Goal: Information Seeking & Learning: Learn about a topic

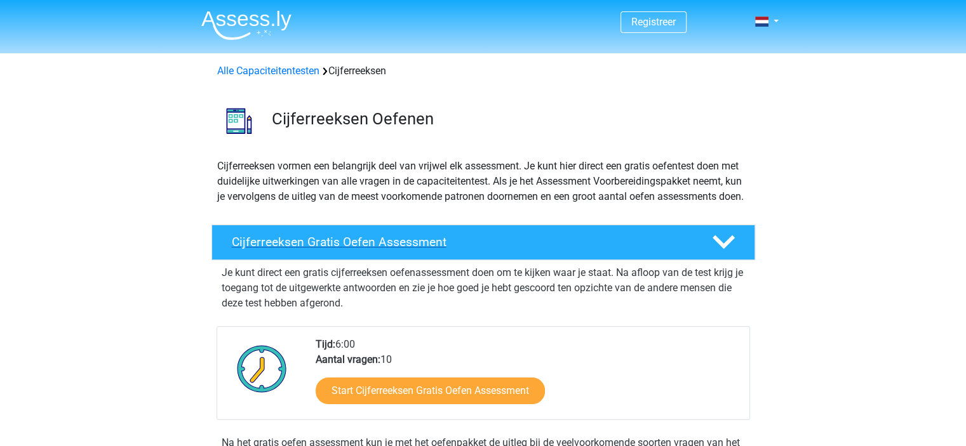
click at [347, 249] on h4 "Cijferreeksen Gratis Oefen Assessment" at bounding box center [462, 242] width 460 height 15
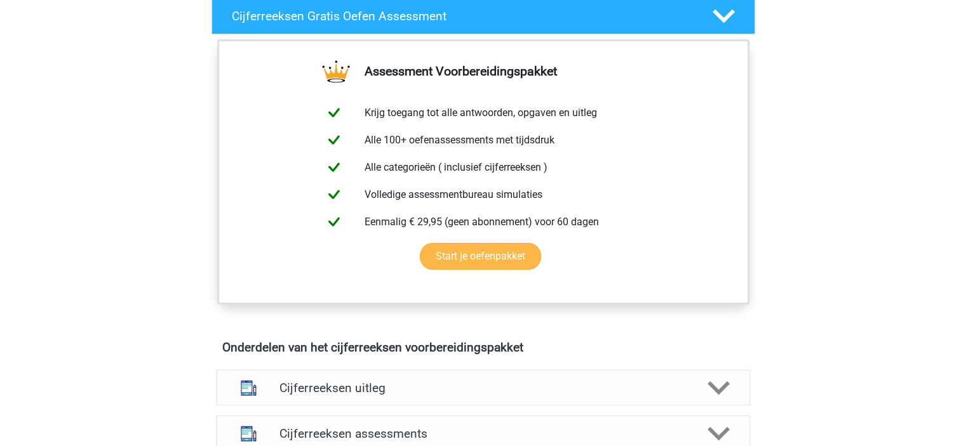
scroll to position [254, 0]
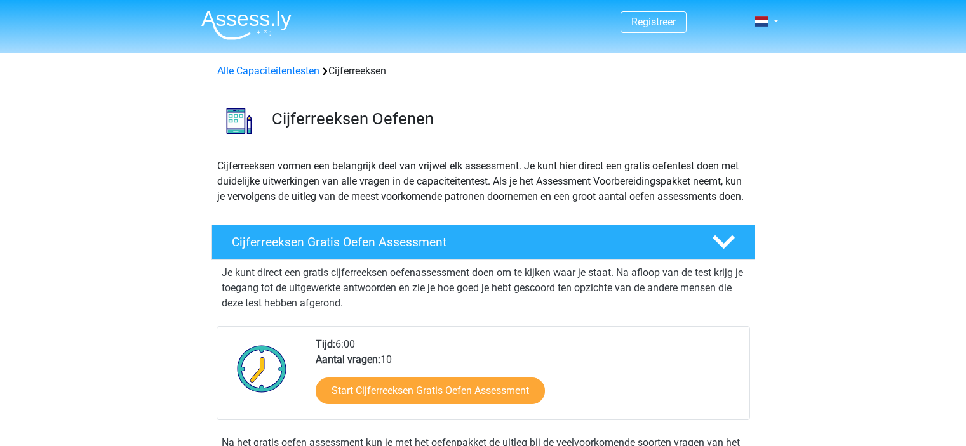
scroll to position [815, 0]
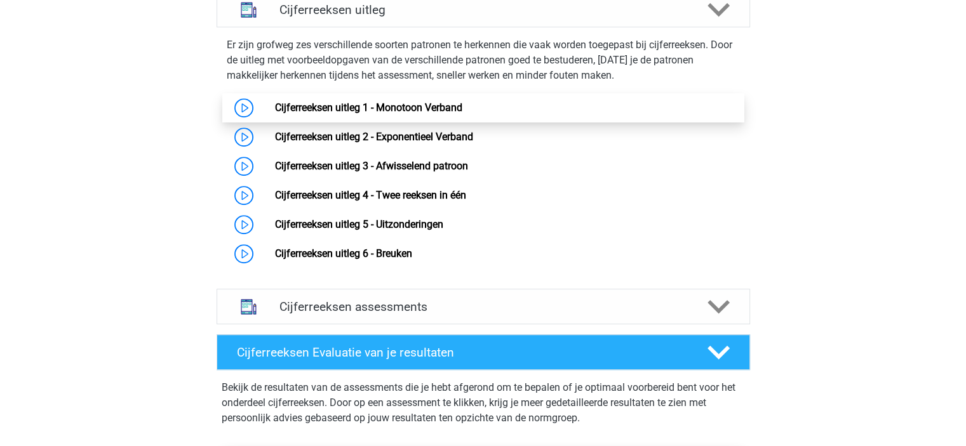
click at [340, 114] on link "Cijferreeksen uitleg 1 - Monotoon Verband" at bounding box center [368, 108] width 187 height 12
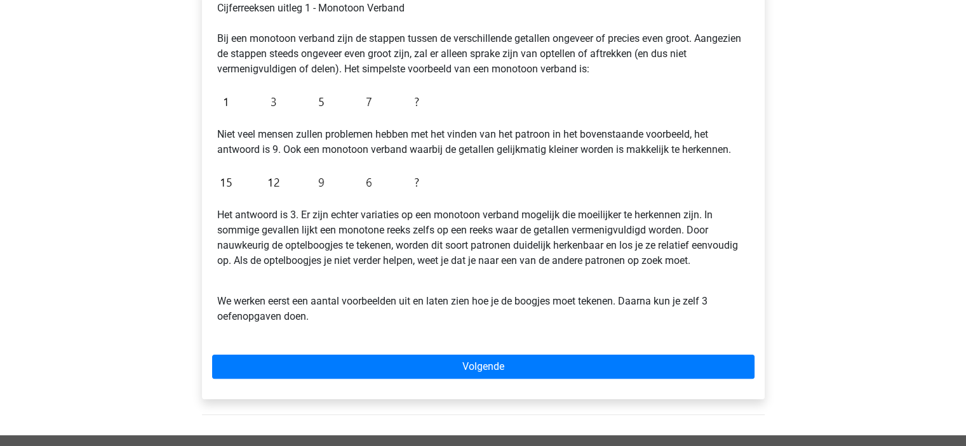
scroll to position [254, 0]
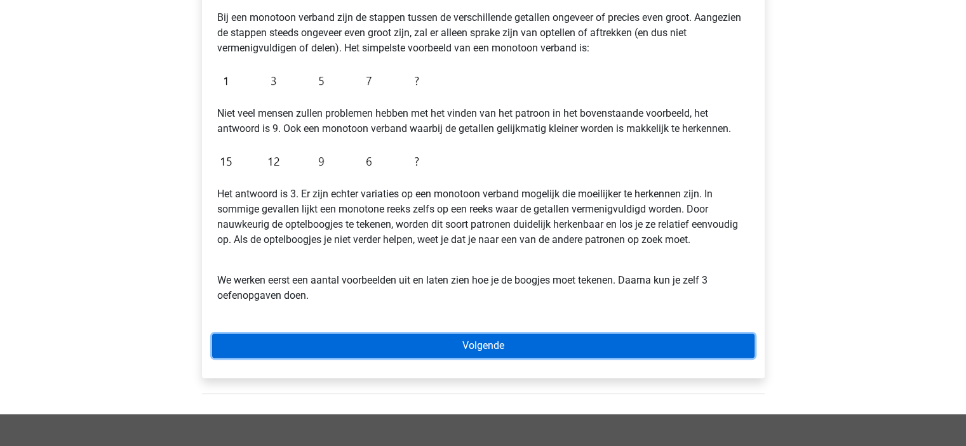
click at [489, 342] on link "Volgende" at bounding box center [483, 346] width 542 height 24
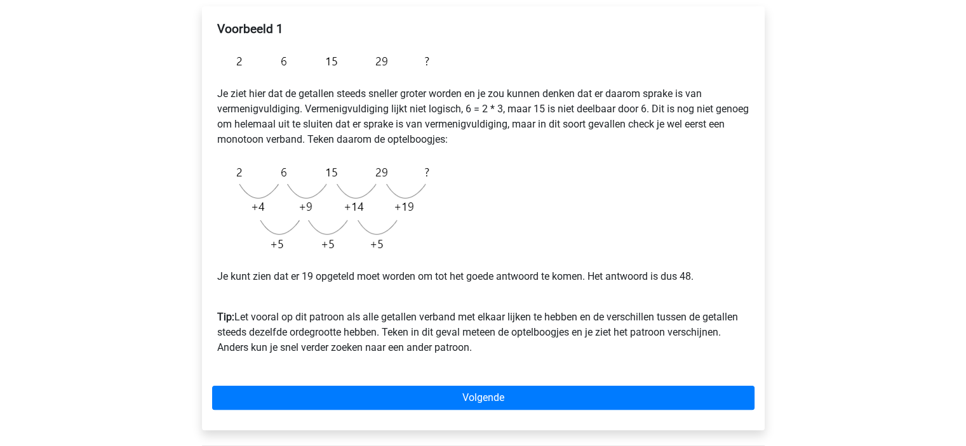
scroll to position [190, 0]
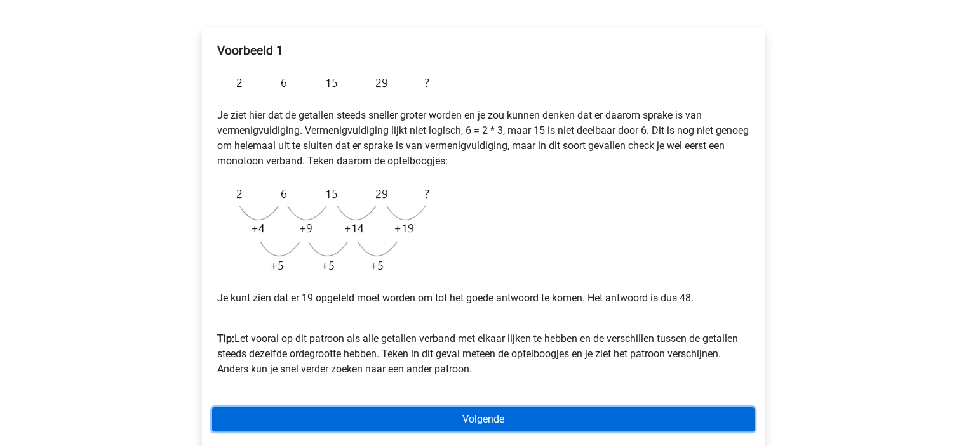
click at [469, 416] on link "Volgende" at bounding box center [483, 420] width 542 height 24
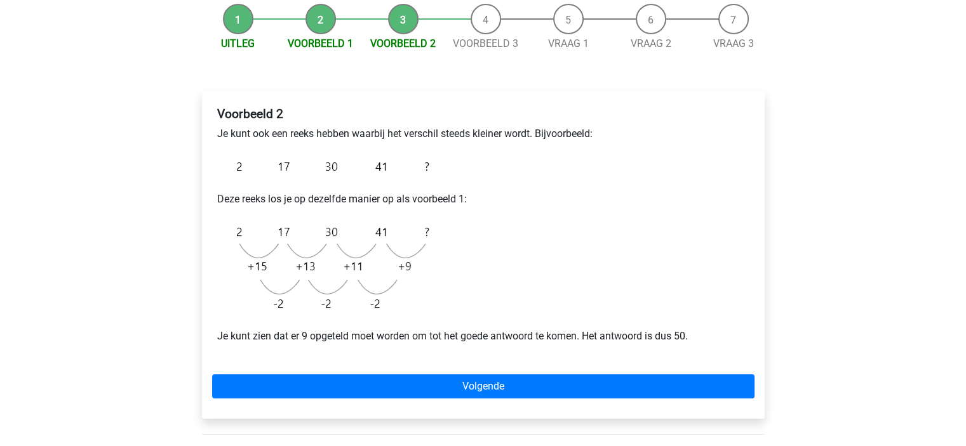
scroll to position [190, 0]
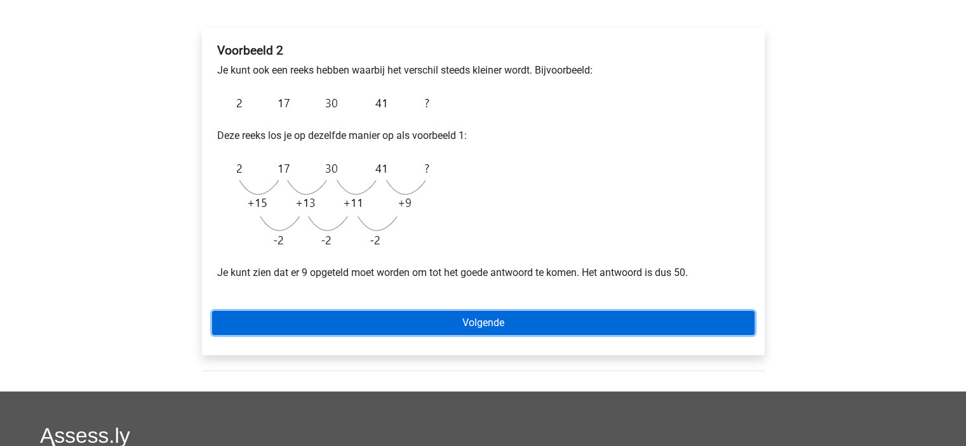
click at [505, 324] on link "Volgende" at bounding box center [483, 323] width 542 height 24
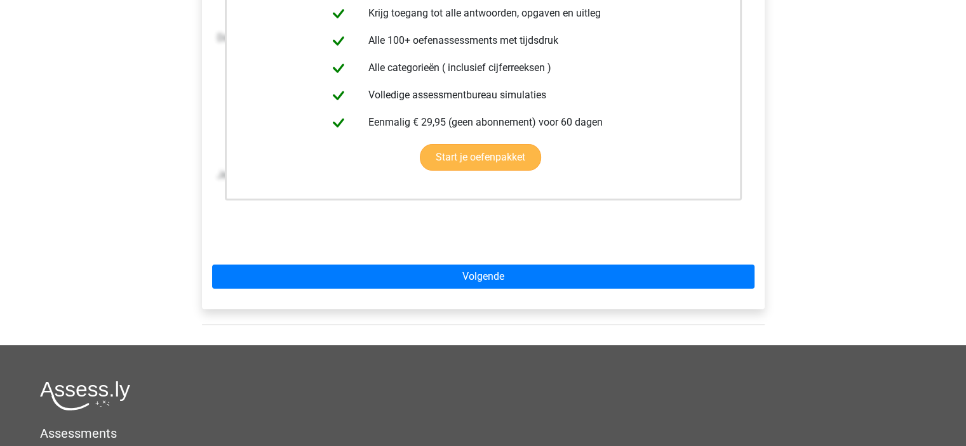
scroll to position [317, 0]
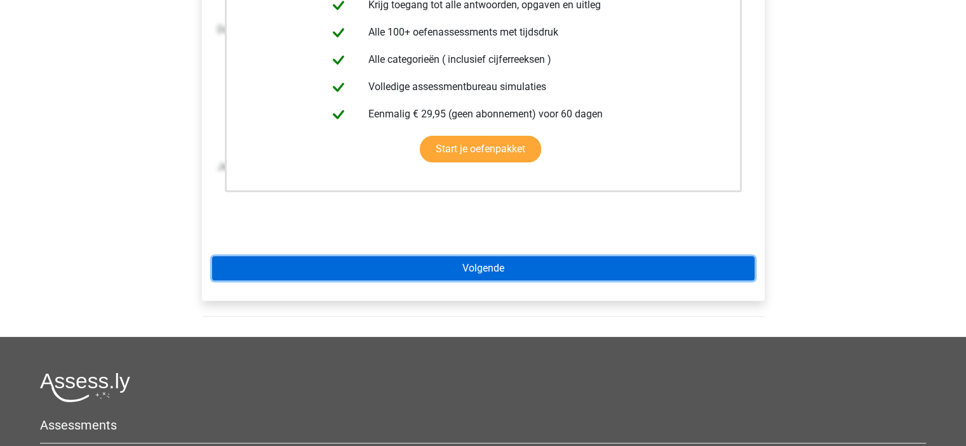
click at [490, 274] on link "Volgende" at bounding box center [483, 268] width 542 height 24
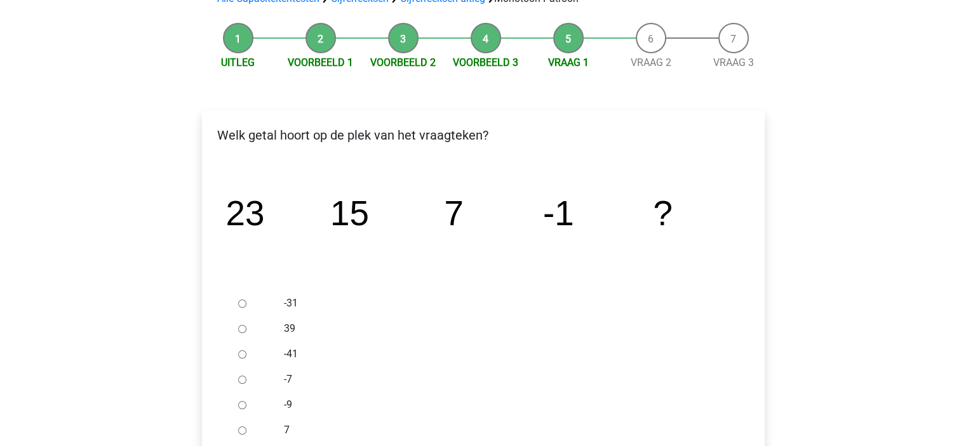
scroll to position [127, 0]
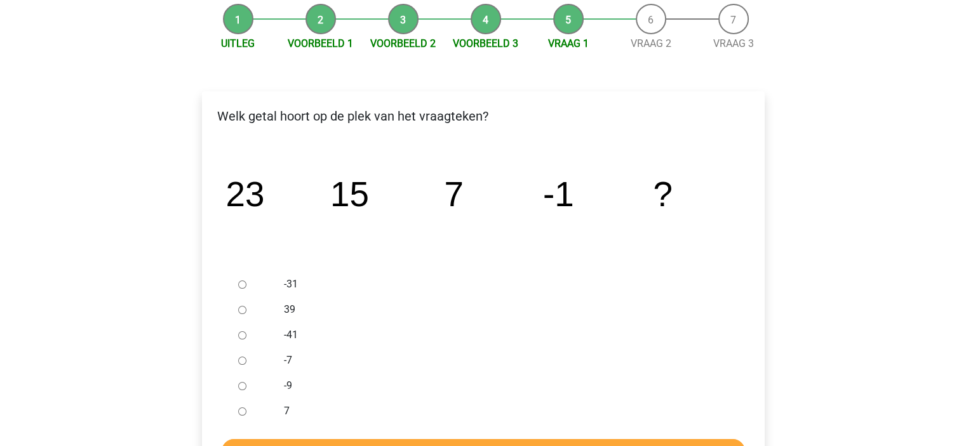
click at [241, 388] on input "-9" at bounding box center [242, 386] width 8 height 8
radio input "true"
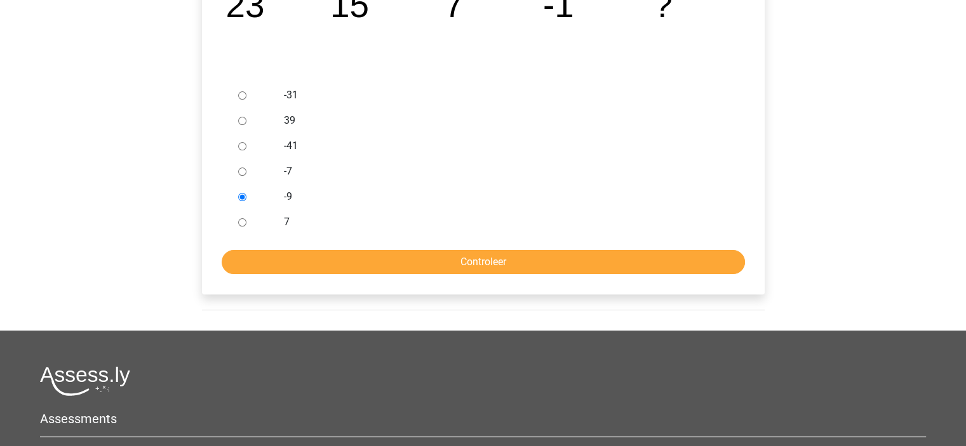
scroll to position [317, 0]
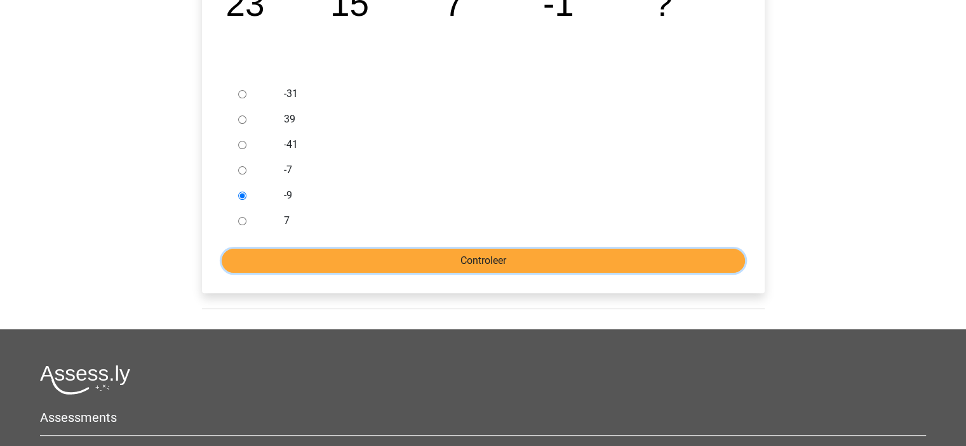
click at [512, 262] on input "Controleer" at bounding box center [483, 261] width 523 height 24
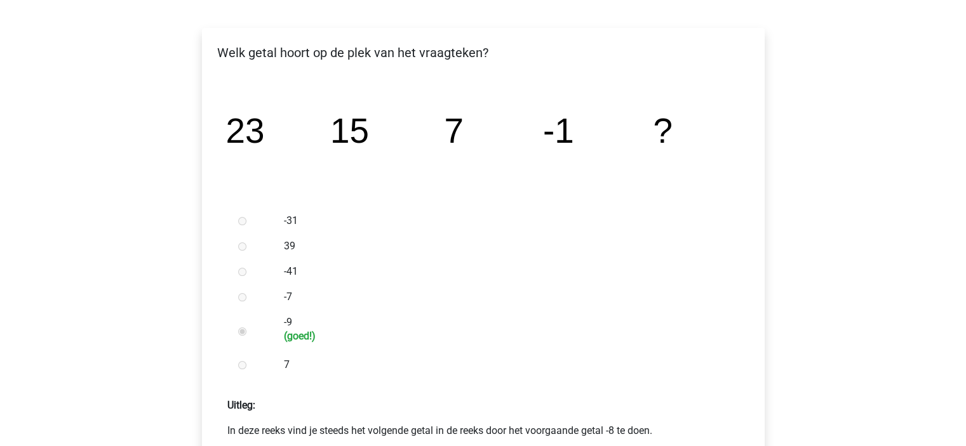
scroll to position [444, 0]
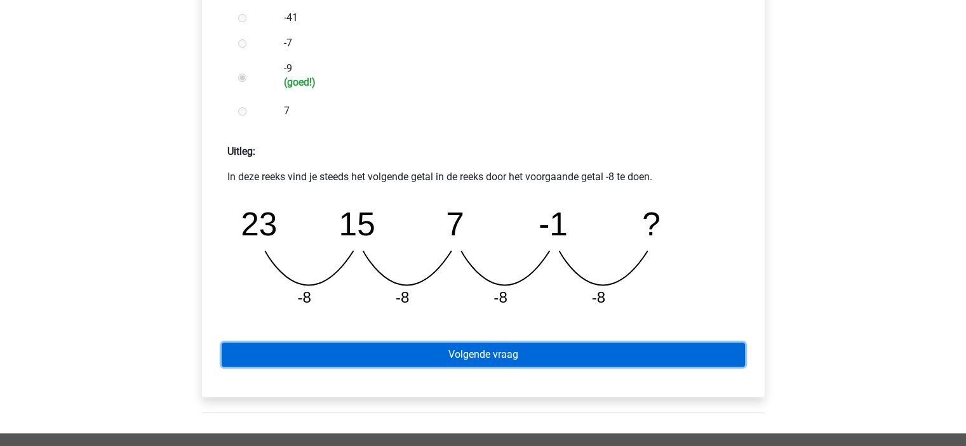
click at [498, 349] on link "Volgende vraag" at bounding box center [483, 355] width 523 height 24
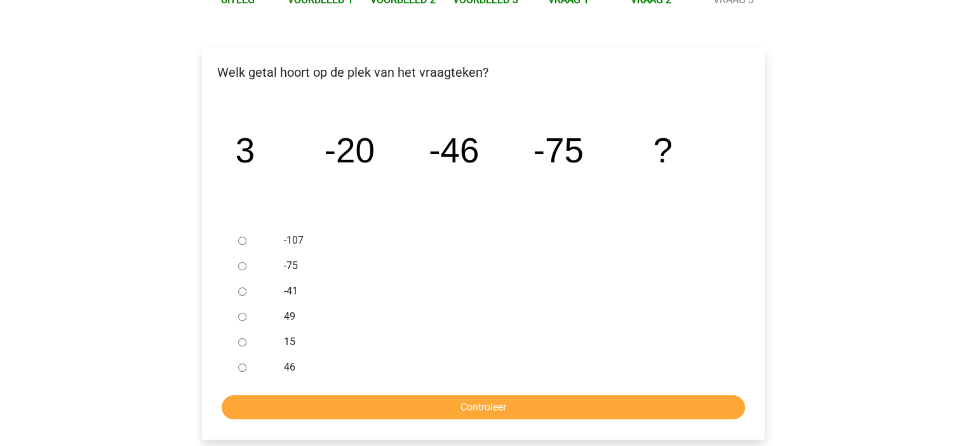
scroll to position [190, 0]
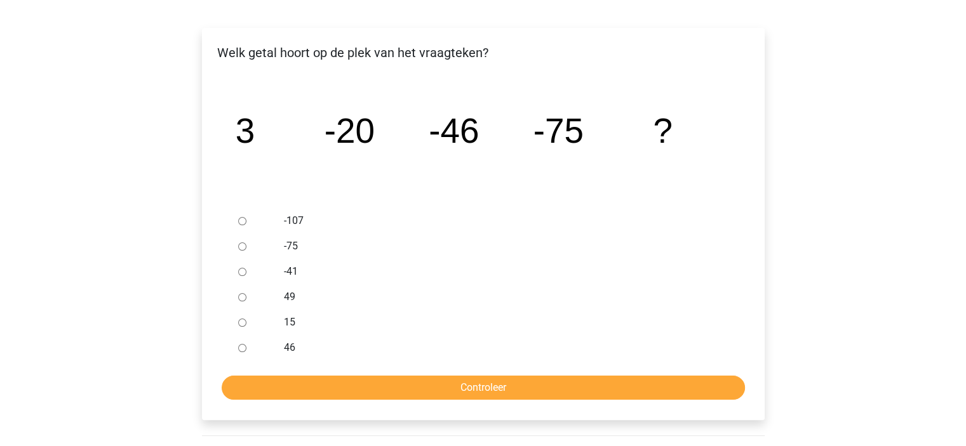
click at [244, 223] on input "-107" at bounding box center [242, 221] width 8 height 8
radio input "true"
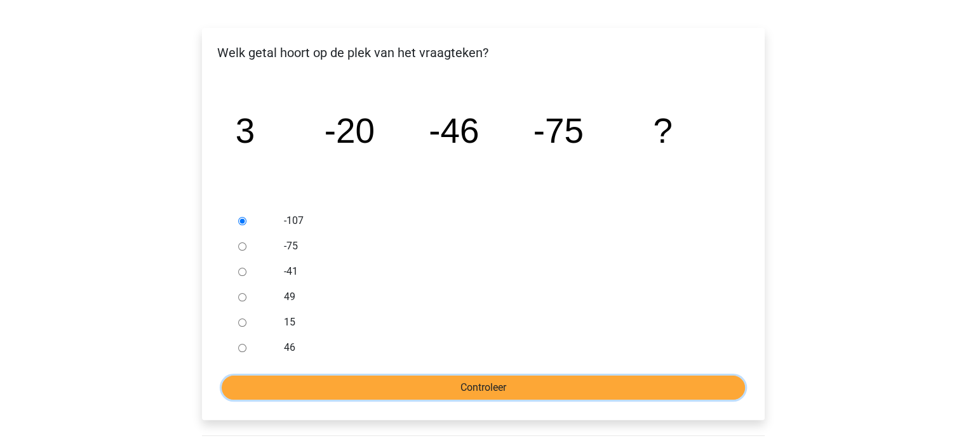
click at [473, 380] on input "Controleer" at bounding box center [483, 388] width 523 height 24
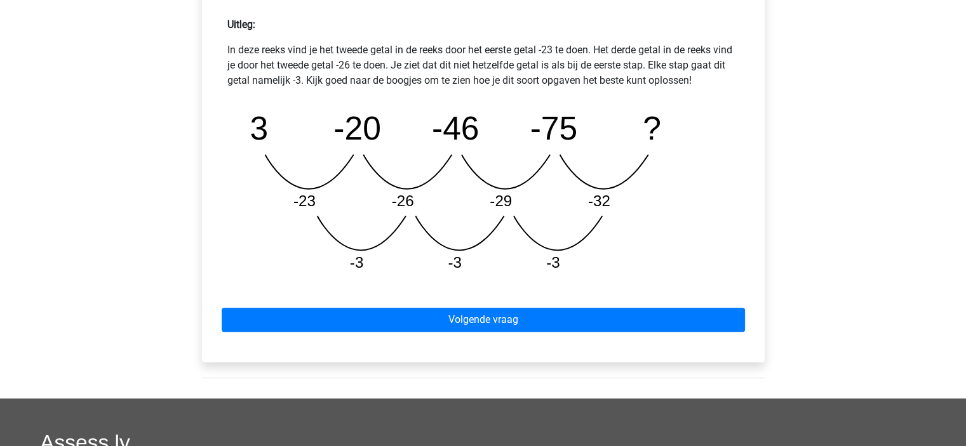
scroll to position [635, 0]
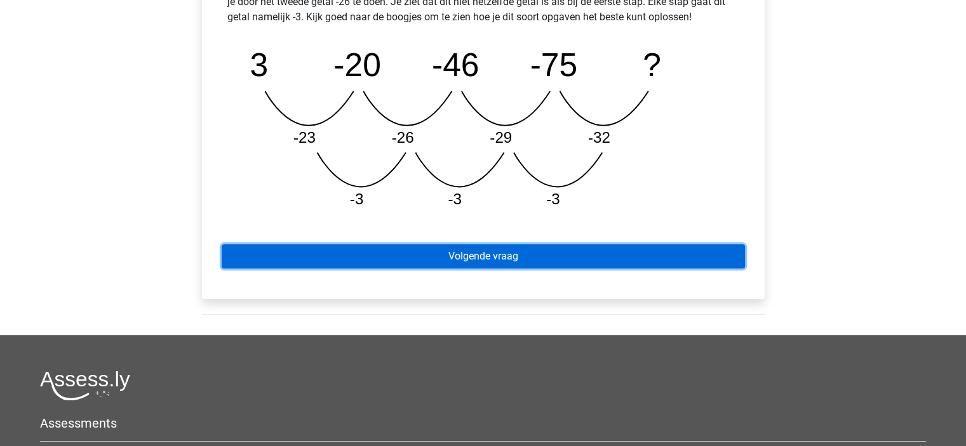
click at [482, 254] on link "Volgende vraag" at bounding box center [483, 256] width 523 height 24
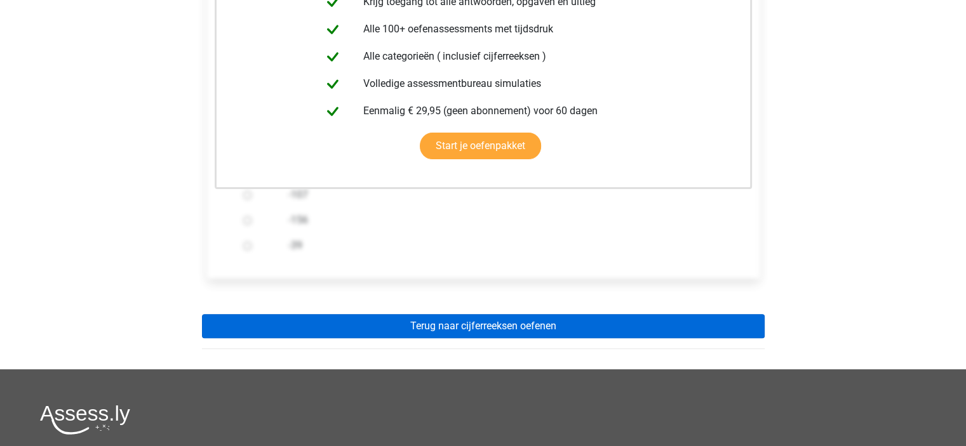
scroll to position [317, 0]
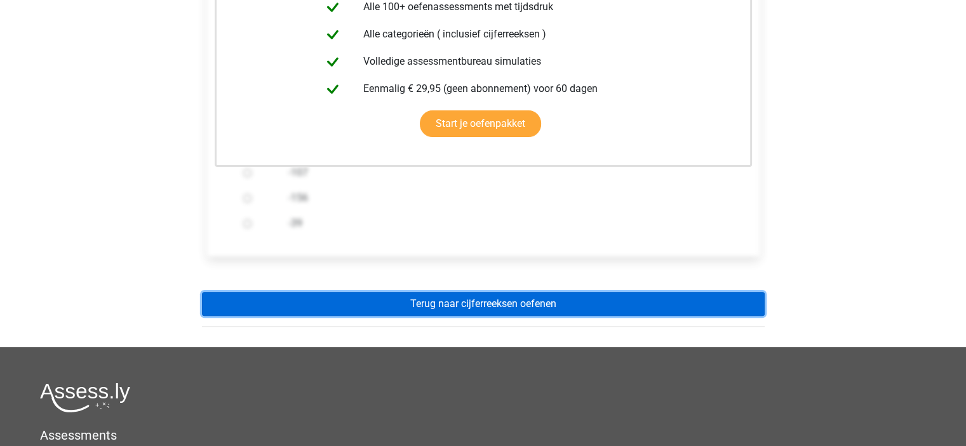
click at [470, 312] on link "Terug naar cijferreeksen oefenen" at bounding box center [483, 304] width 562 height 24
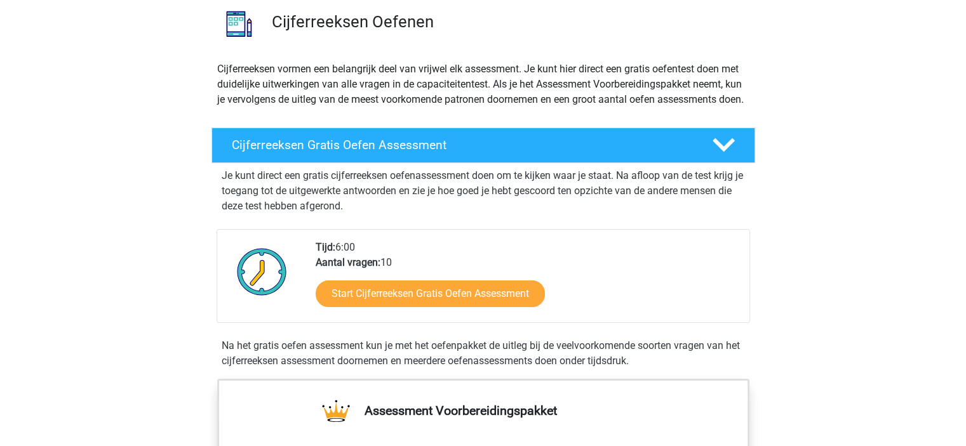
scroll to position [127, 0]
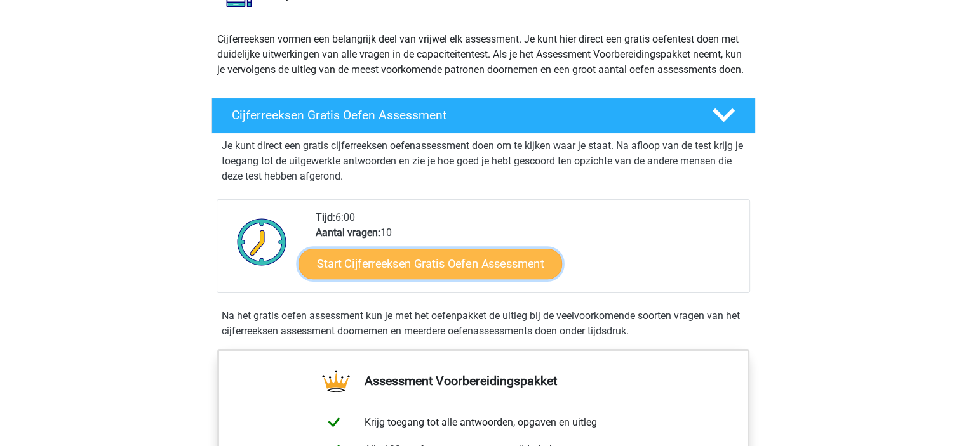
click at [439, 278] on link "Start Cijferreeksen Gratis Oefen Assessment" at bounding box center [429, 263] width 263 height 30
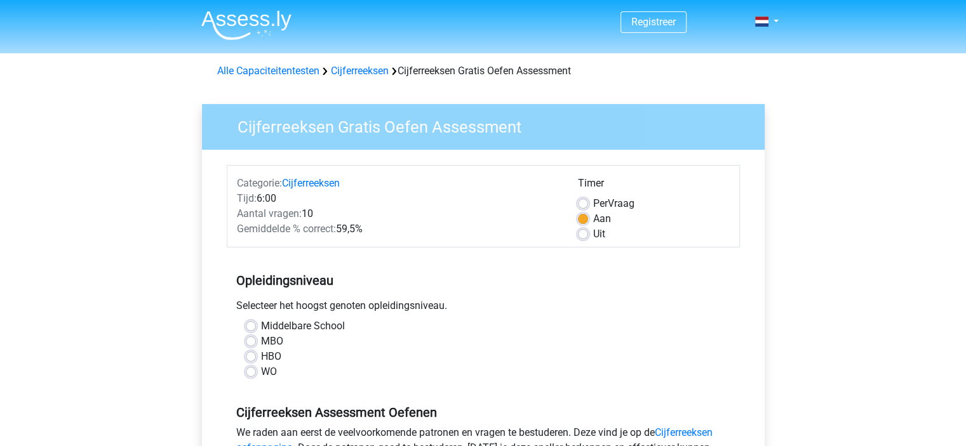
click at [261, 371] on label "WO" at bounding box center [269, 371] width 16 height 15
click at [250, 371] on input "WO" at bounding box center [251, 370] width 10 height 13
radio input "true"
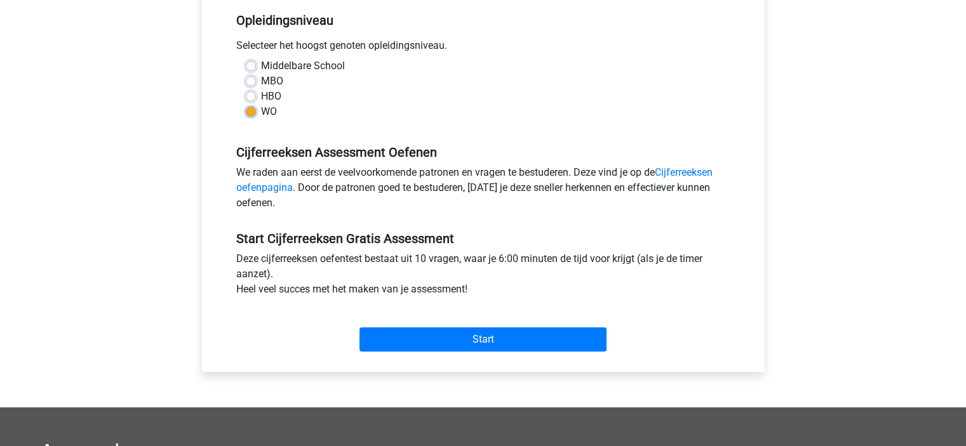
scroll to position [317, 0]
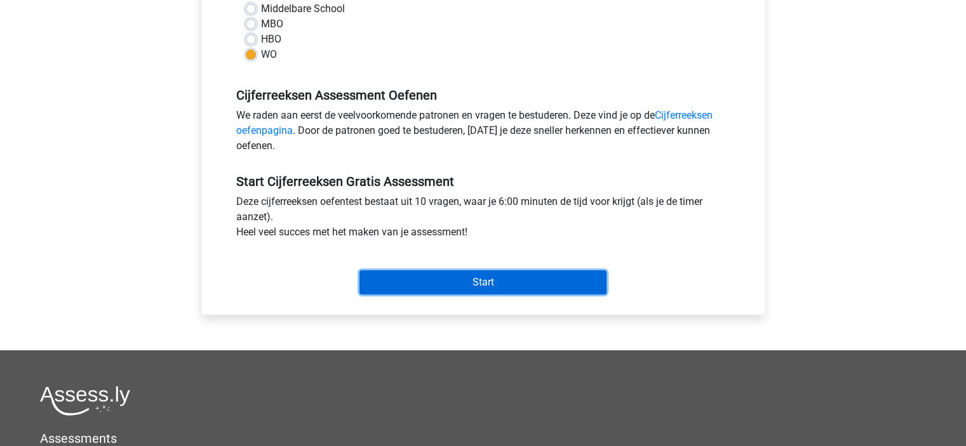
click at [446, 281] on input "Start" at bounding box center [482, 282] width 247 height 24
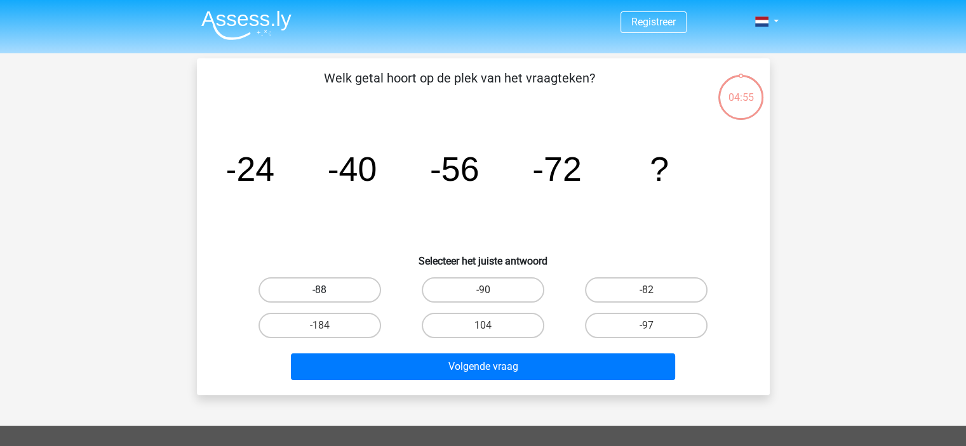
click at [307, 289] on label "-88" at bounding box center [319, 289] width 123 height 25
click at [319, 290] on input "-88" at bounding box center [323, 294] width 8 height 8
radio input "true"
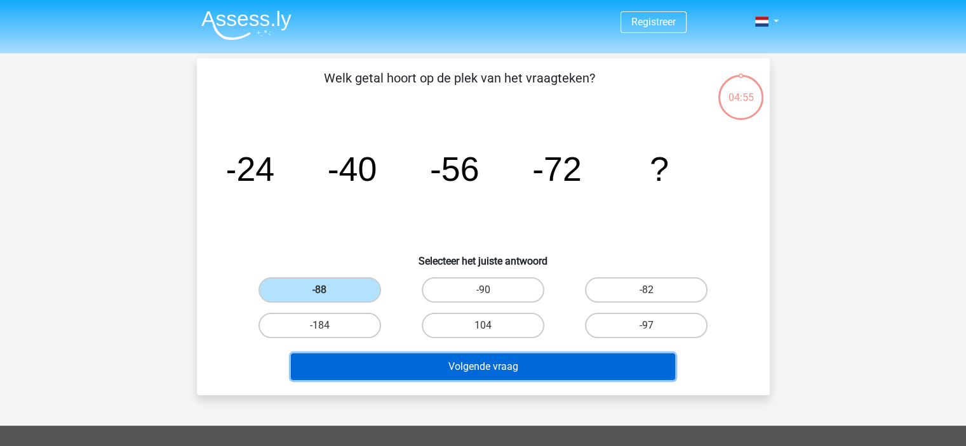
click at [458, 366] on button "Volgende vraag" at bounding box center [483, 367] width 384 height 27
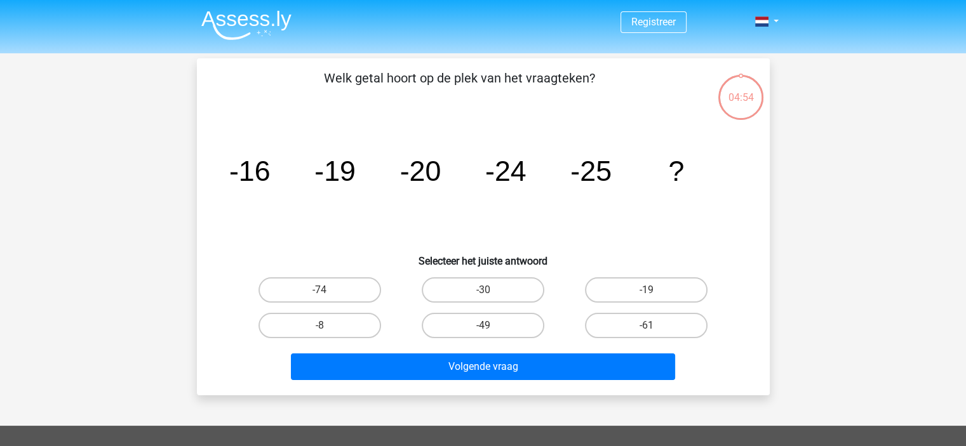
scroll to position [58, 0]
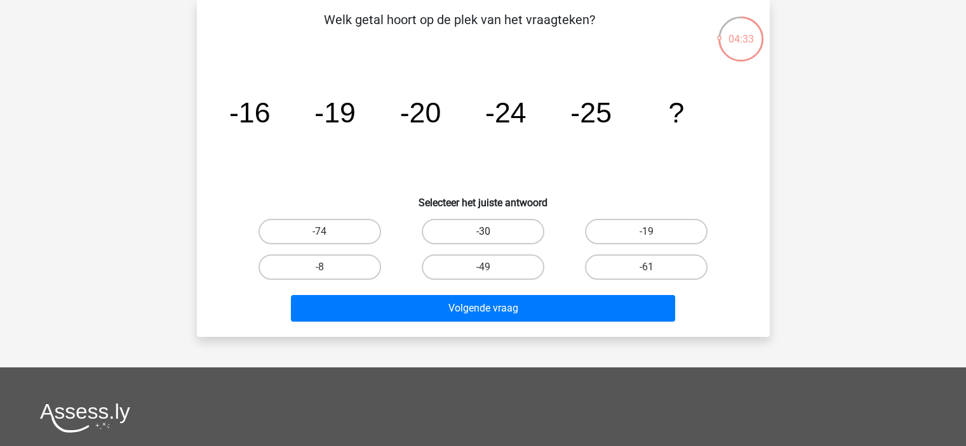
click at [473, 220] on label "-30" at bounding box center [483, 231] width 123 height 25
click at [482, 232] on input "-30" at bounding box center [486, 236] width 8 height 8
radio input "true"
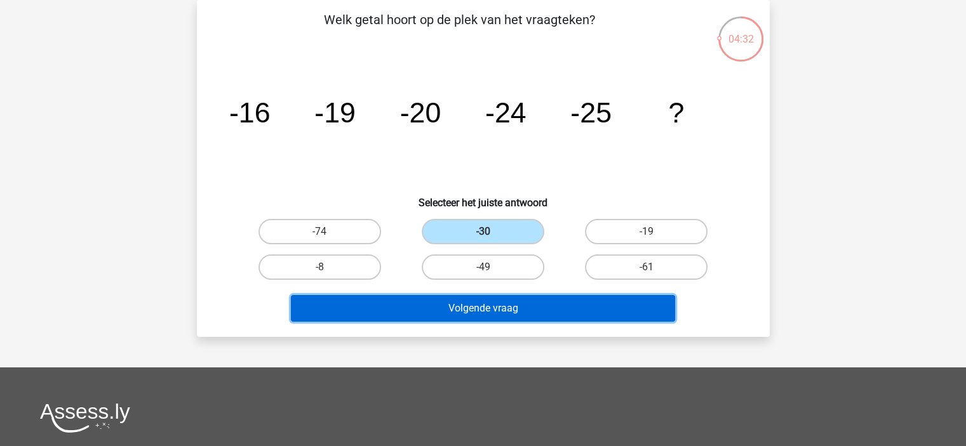
click at [516, 304] on button "Volgende vraag" at bounding box center [483, 308] width 384 height 27
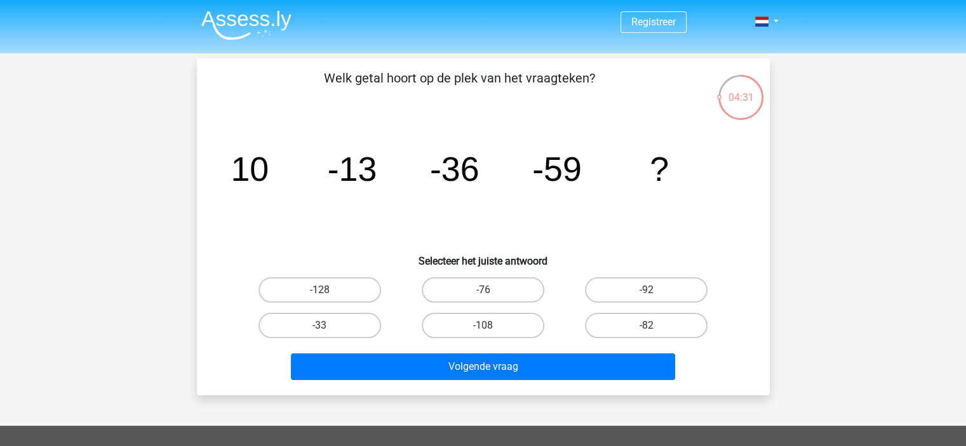
scroll to position [0, 0]
click at [661, 317] on label "-82" at bounding box center [646, 325] width 123 height 25
click at [655, 326] on input "-82" at bounding box center [650, 330] width 8 height 8
radio input "true"
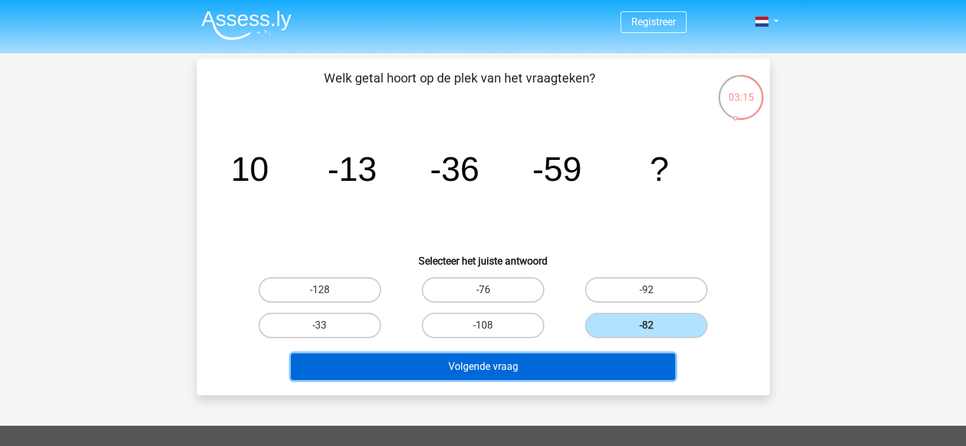
click at [595, 369] on button "Volgende vraag" at bounding box center [483, 367] width 384 height 27
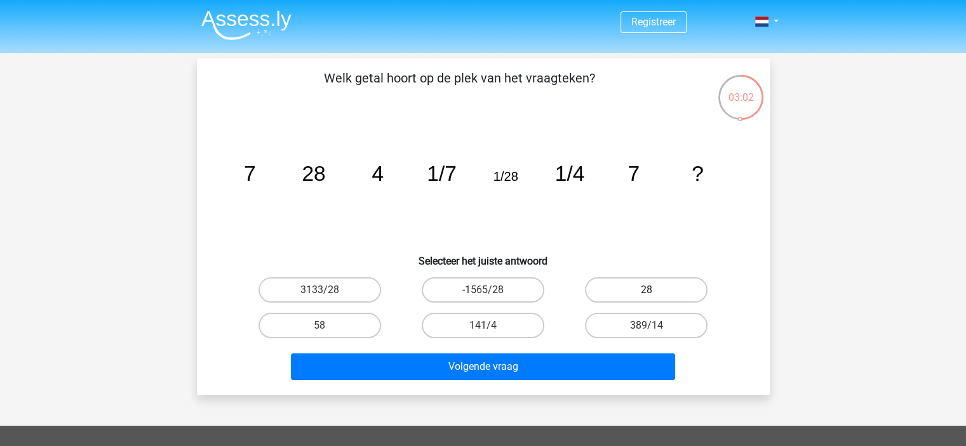
click at [630, 293] on label "28" at bounding box center [646, 289] width 123 height 25
click at [646, 293] on input "28" at bounding box center [650, 294] width 8 height 8
radio input "true"
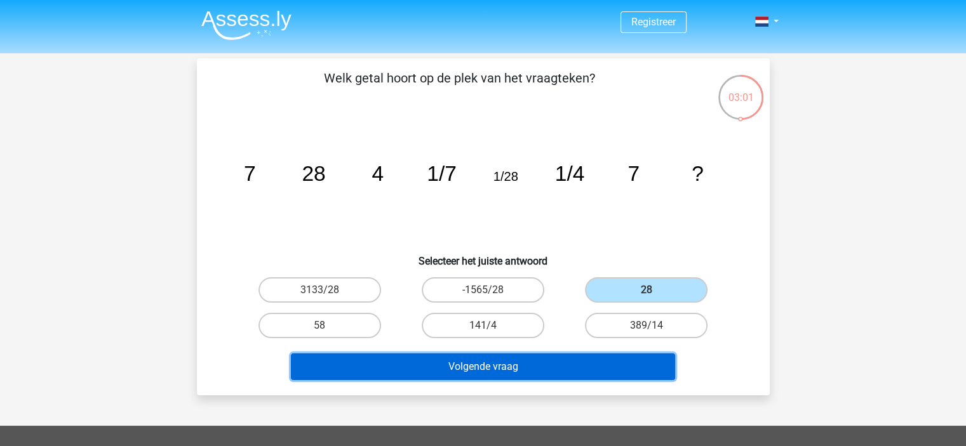
click at [519, 369] on button "Volgende vraag" at bounding box center [483, 367] width 384 height 27
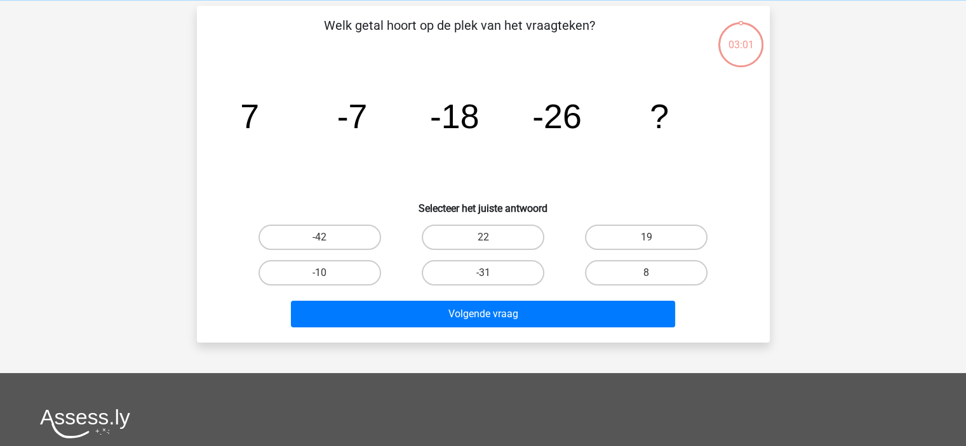
scroll to position [58, 0]
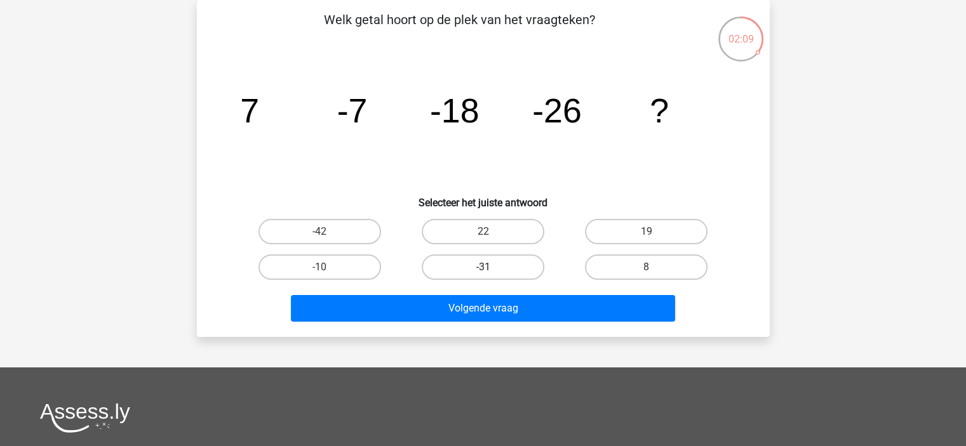
click at [481, 269] on label "-31" at bounding box center [483, 267] width 123 height 25
click at [482, 269] on input "-31" at bounding box center [486, 271] width 8 height 8
radio input "true"
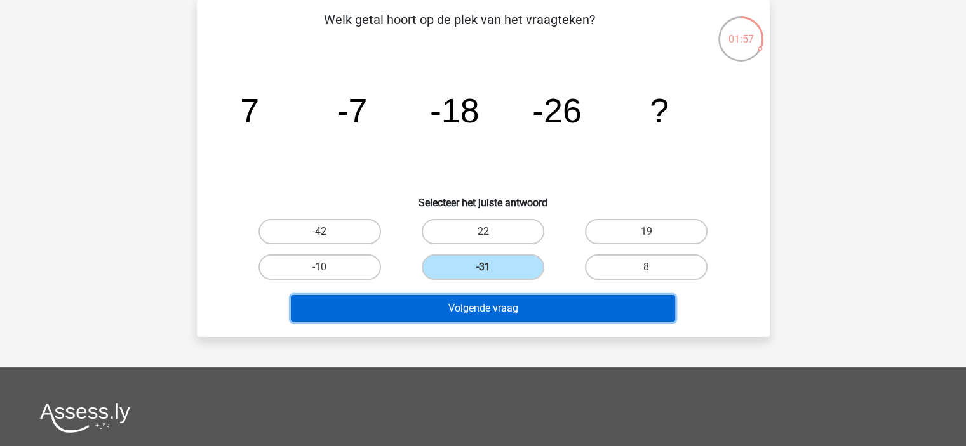
click at [513, 301] on button "Volgende vraag" at bounding box center [483, 308] width 384 height 27
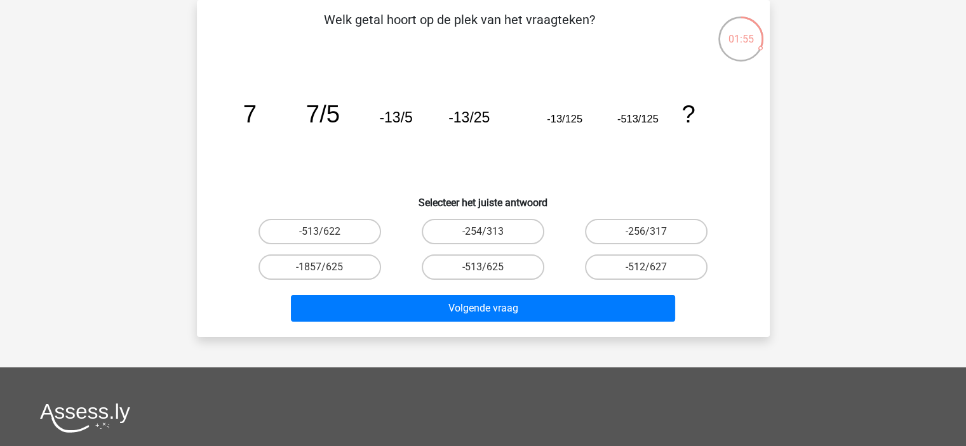
scroll to position [0, 0]
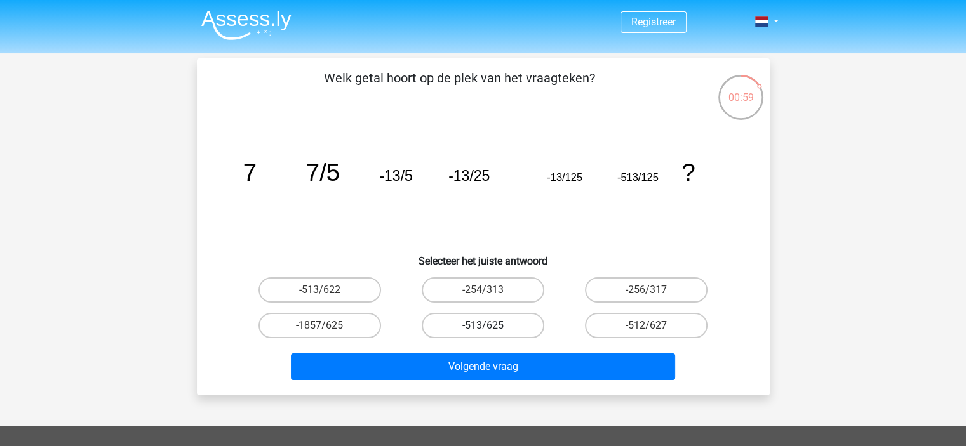
click at [515, 322] on label "-513/625" at bounding box center [483, 325] width 123 height 25
click at [491, 326] on input "-513/625" at bounding box center [486, 330] width 8 height 8
radio input "true"
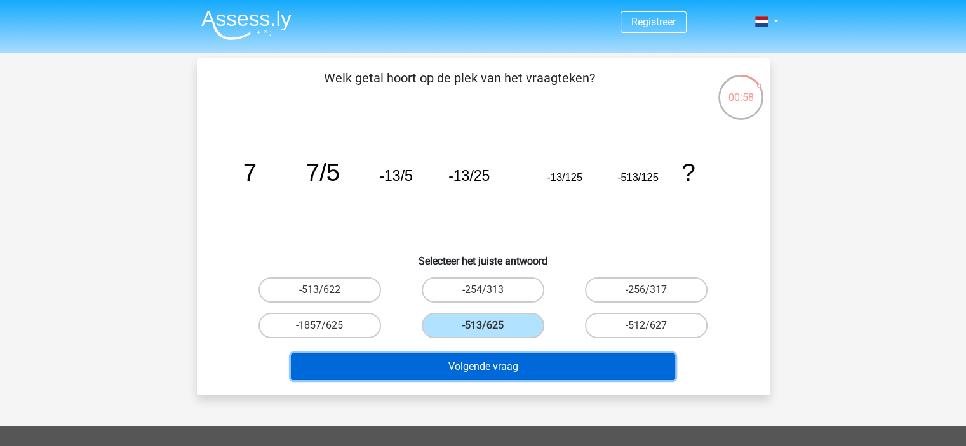
click at [518, 359] on button "Volgende vraag" at bounding box center [483, 367] width 384 height 27
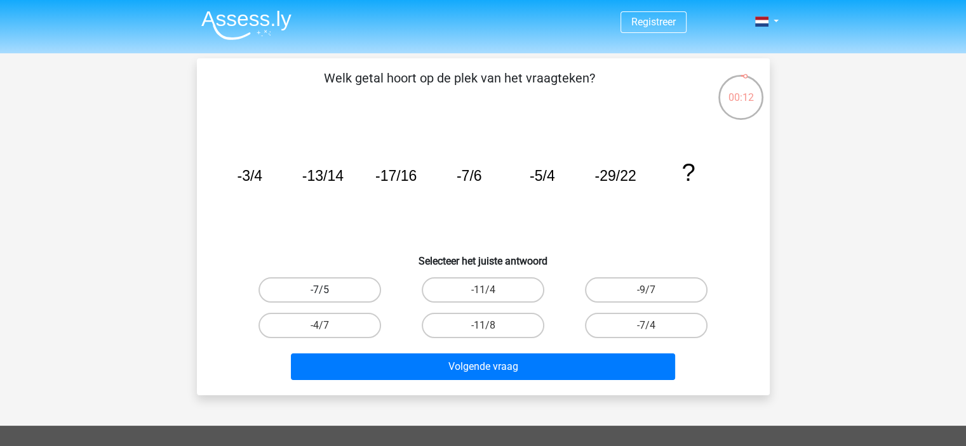
click at [337, 291] on label "-7/5" at bounding box center [319, 289] width 123 height 25
click at [328, 291] on input "-7/5" at bounding box center [323, 294] width 8 height 8
radio input "true"
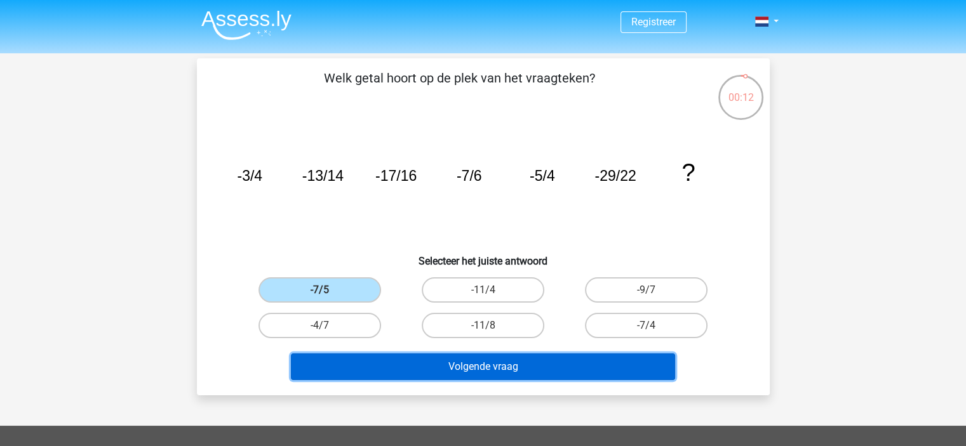
click at [517, 365] on button "Volgende vraag" at bounding box center [483, 367] width 384 height 27
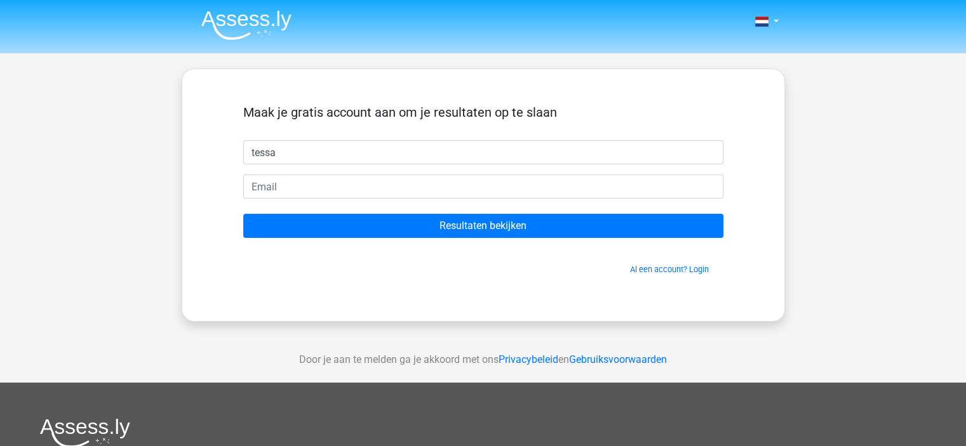
type input "tessa"
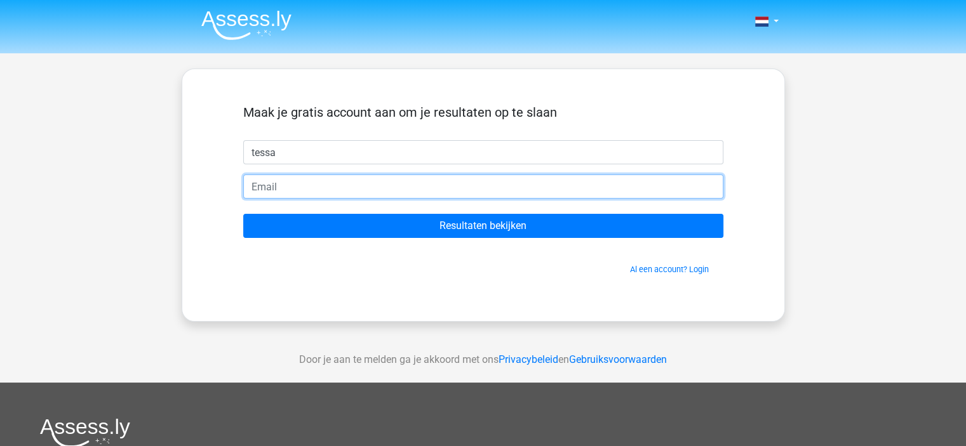
click at [347, 184] on input "email" at bounding box center [483, 187] width 480 height 24
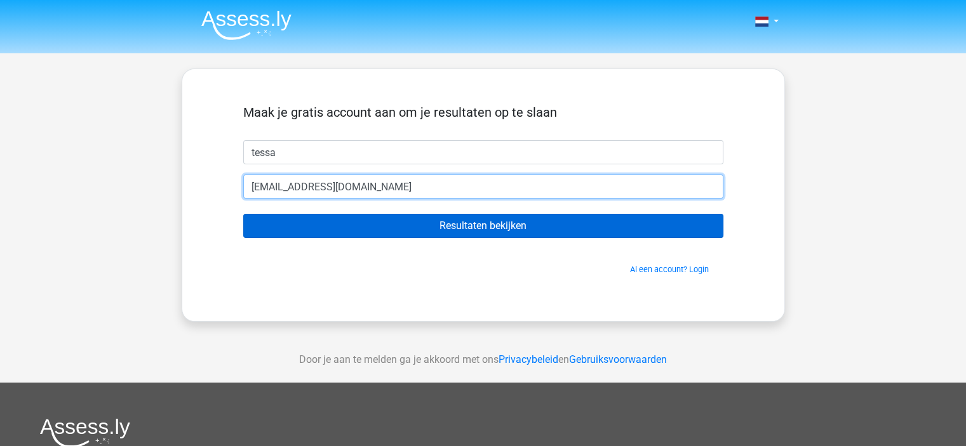
type input "[EMAIL_ADDRESS][DOMAIN_NAME]"
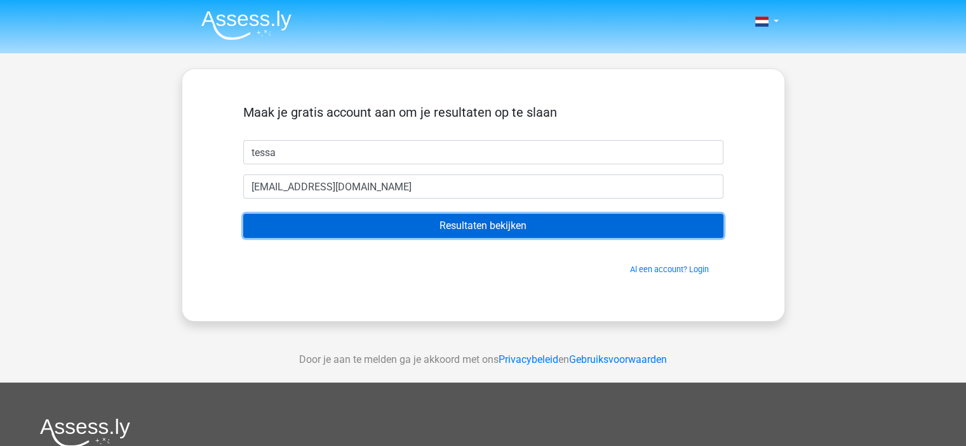
click at [455, 224] on input "Resultaten bekijken" at bounding box center [483, 226] width 480 height 24
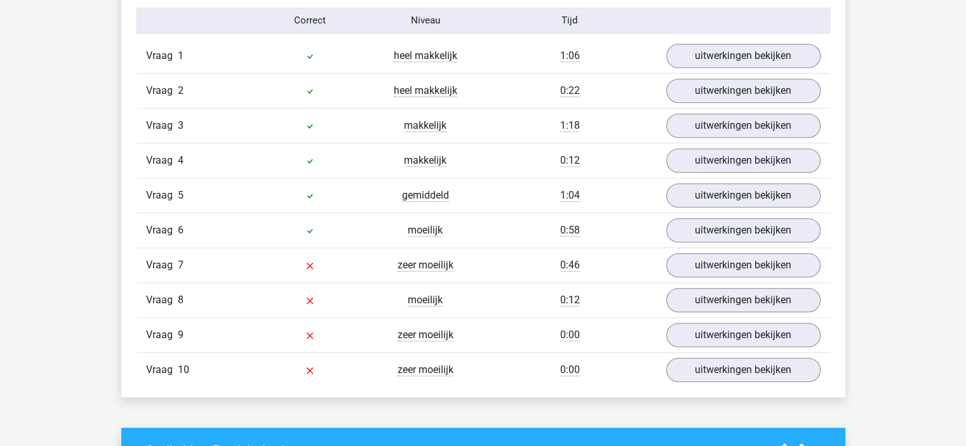
scroll to position [1079, 0]
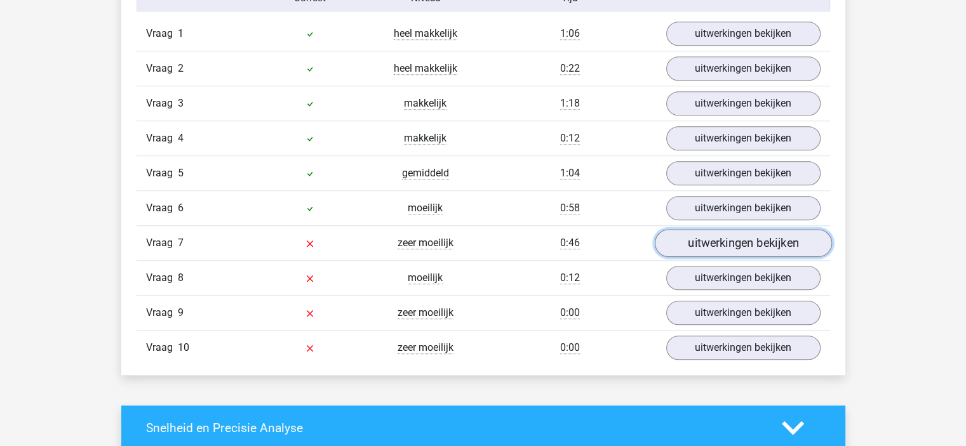
click at [694, 243] on link "uitwerkingen bekijken" at bounding box center [742, 243] width 177 height 28
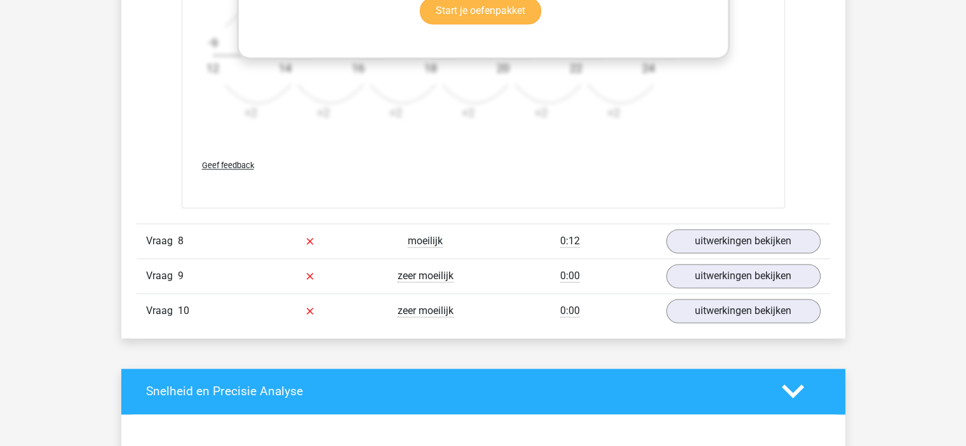
scroll to position [1905, 0]
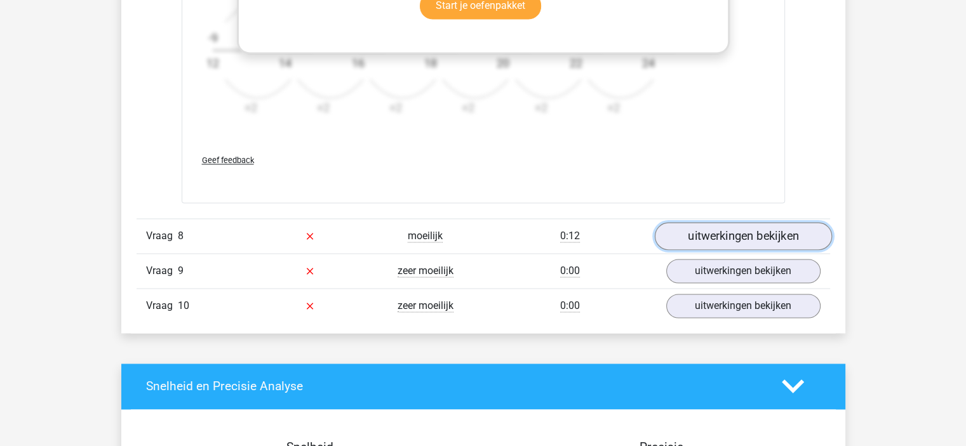
click at [724, 238] on link "uitwerkingen bekijken" at bounding box center [742, 236] width 177 height 28
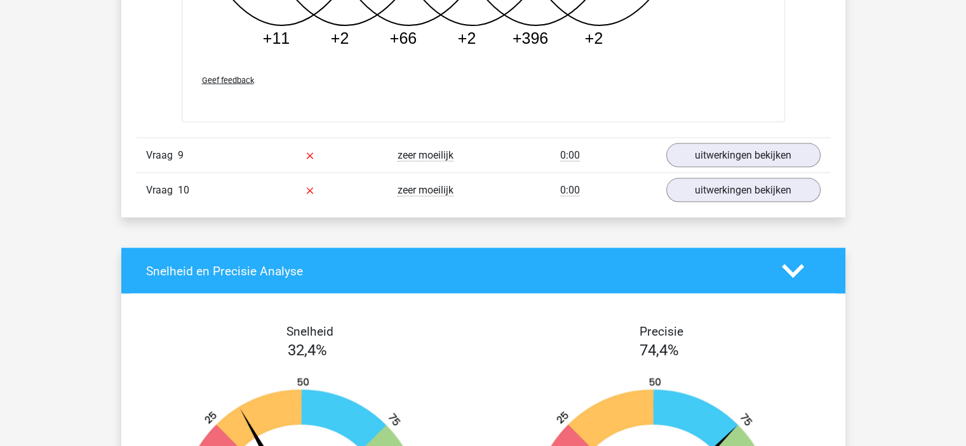
scroll to position [2666, 0]
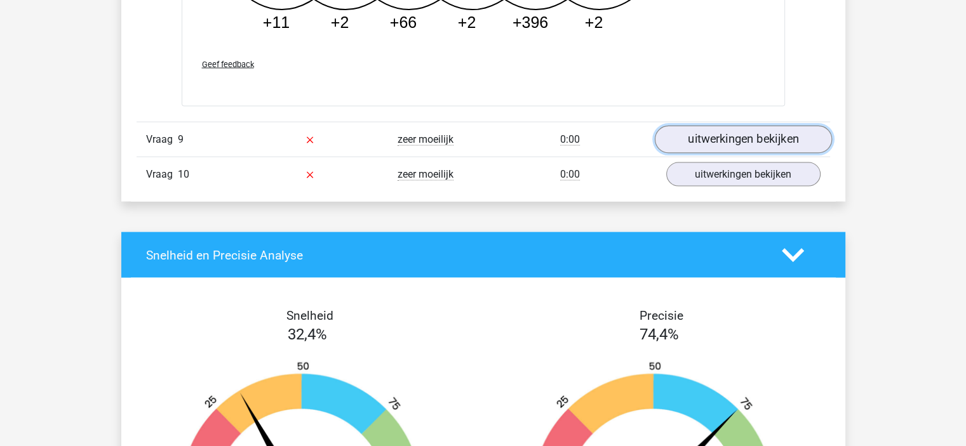
click at [754, 140] on link "uitwerkingen bekijken" at bounding box center [742, 140] width 177 height 28
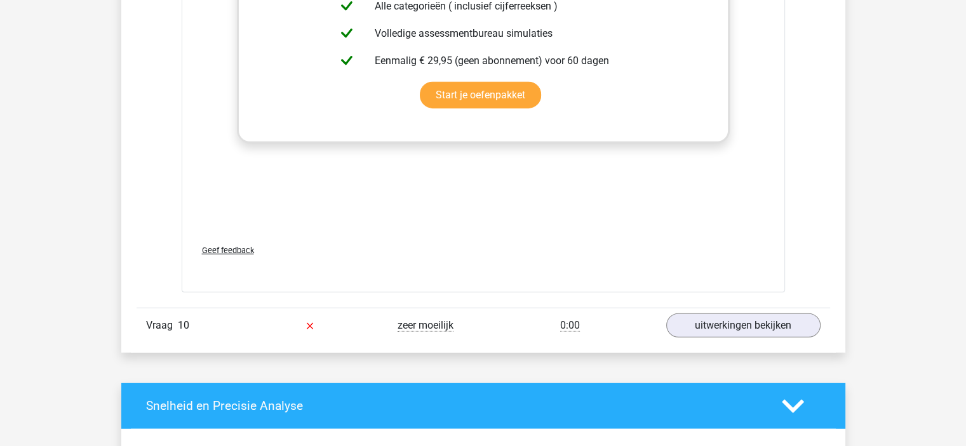
scroll to position [3301, 0]
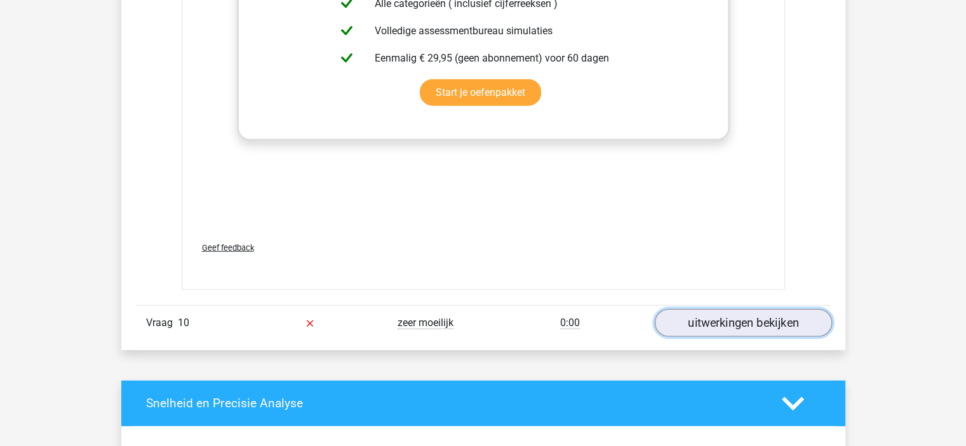
click at [764, 316] on link "uitwerkingen bekijken" at bounding box center [742, 323] width 177 height 28
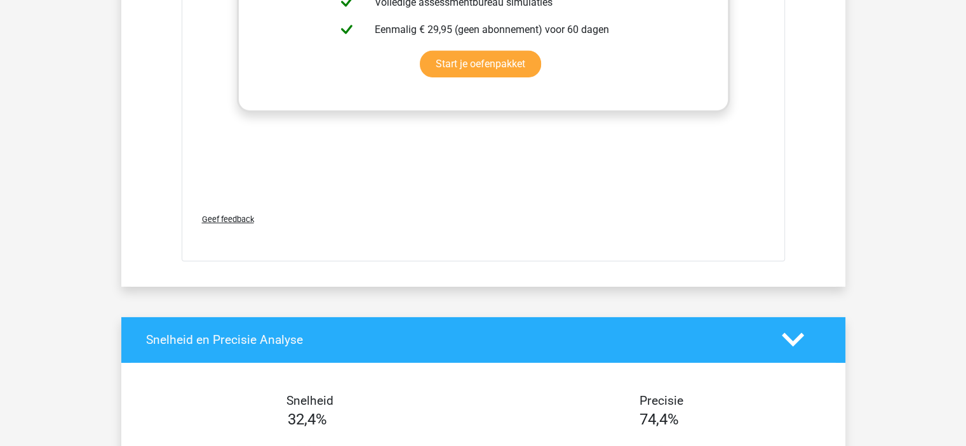
scroll to position [4190, 0]
